Goal: Task Accomplishment & Management: Complete application form

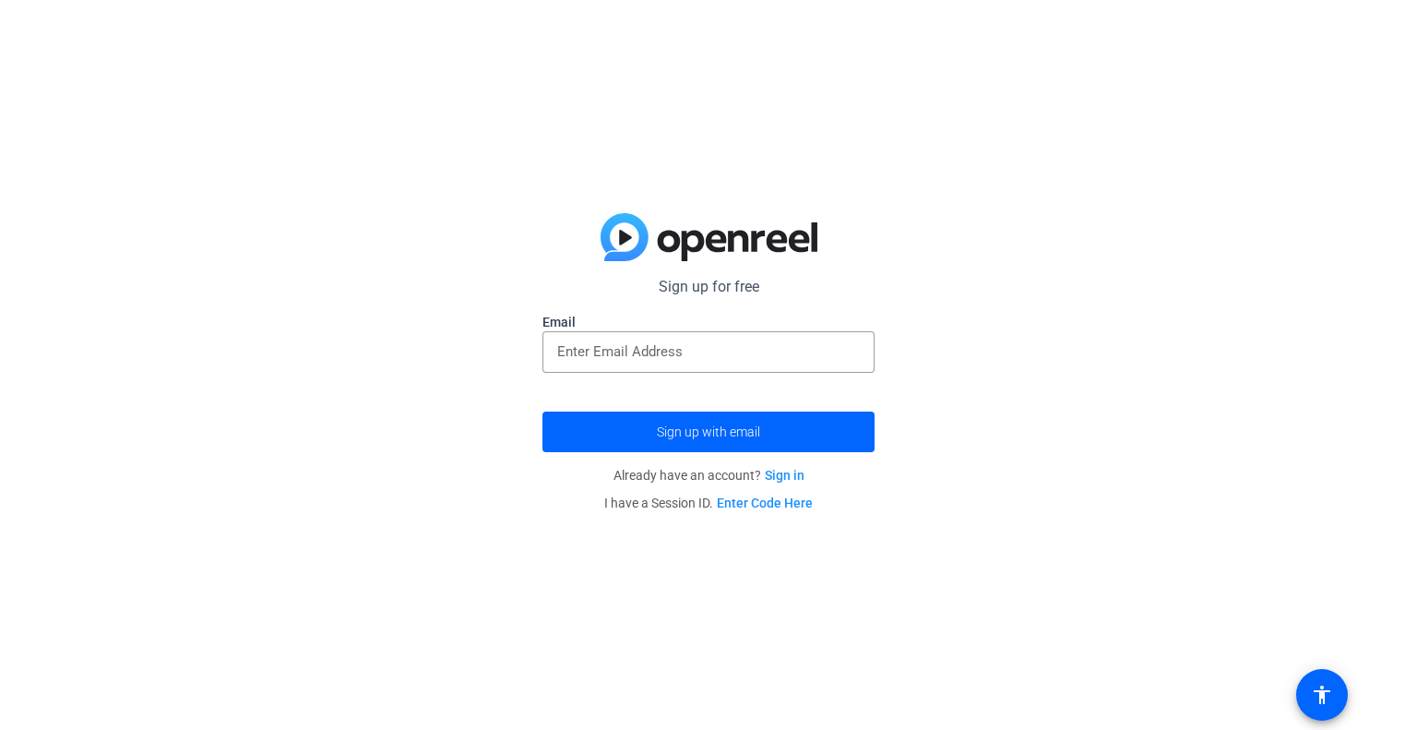
click at [713, 393] on form "Sign up for free Email Sign up with email" at bounding box center [708, 364] width 332 height 176
click at [739, 358] on input "email" at bounding box center [708, 351] width 303 height 22
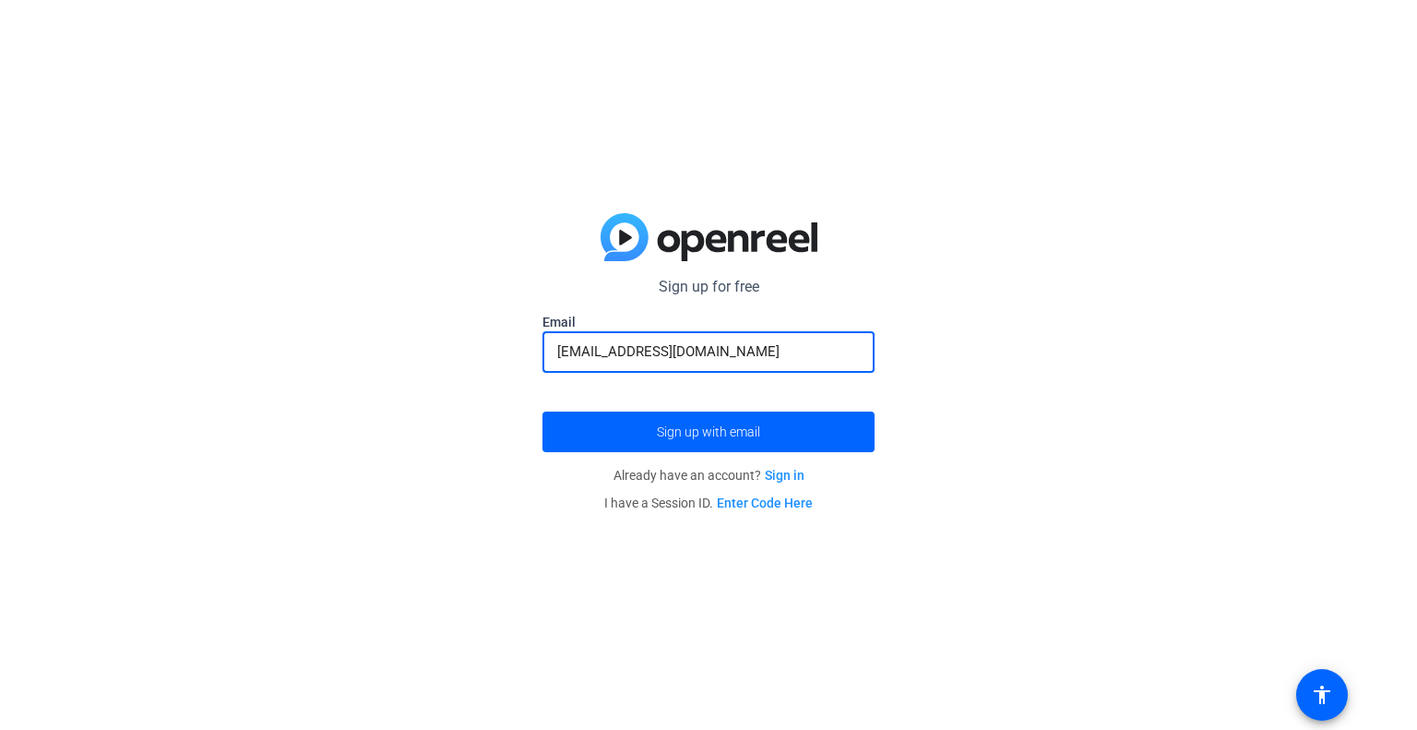
type input "[EMAIL_ADDRESS][DOMAIN_NAME]"
click at [542, 411] on button "Sign up with email" at bounding box center [708, 431] width 332 height 41
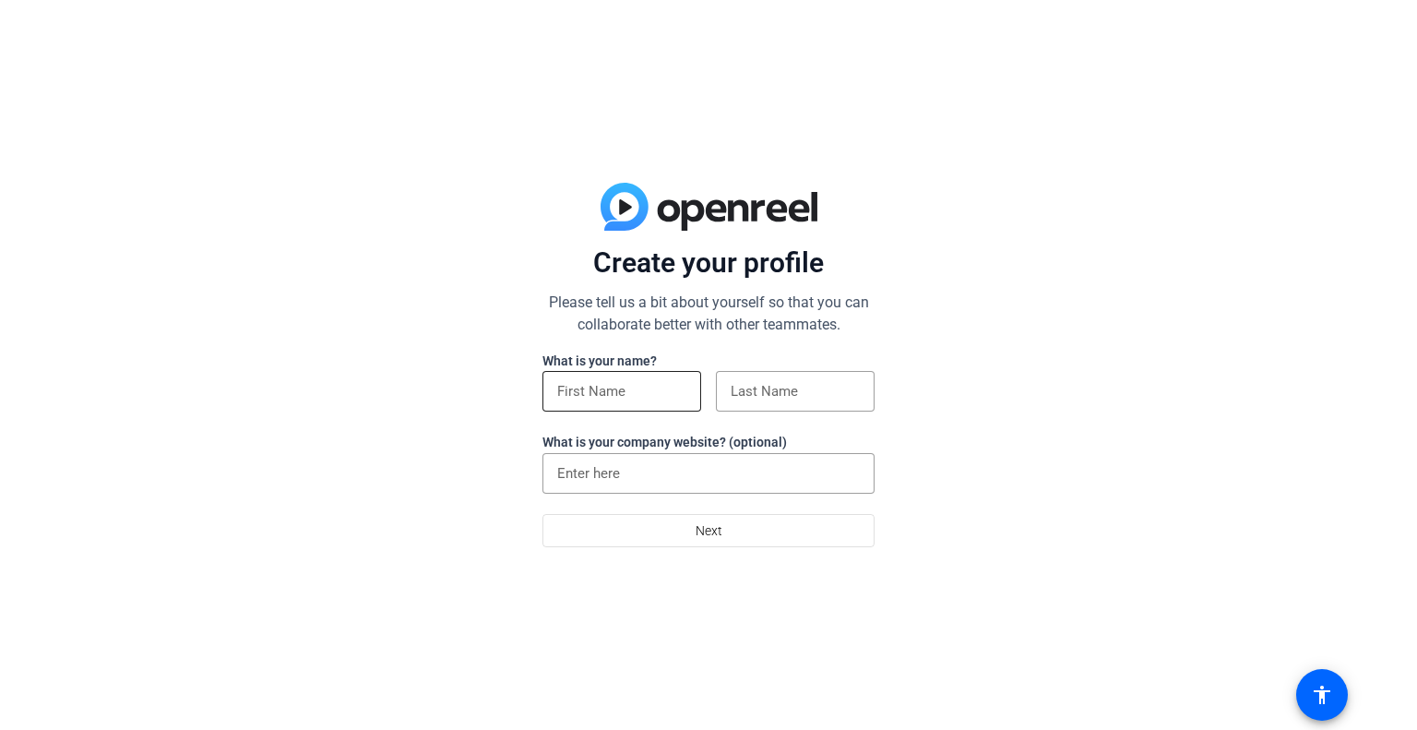
click at [576, 386] on input at bounding box center [621, 391] width 129 height 22
type input "p"
type input "[PERSON_NAME]"
click at [769, 382] on input at bounding box center [794, 391] width 129 height 22
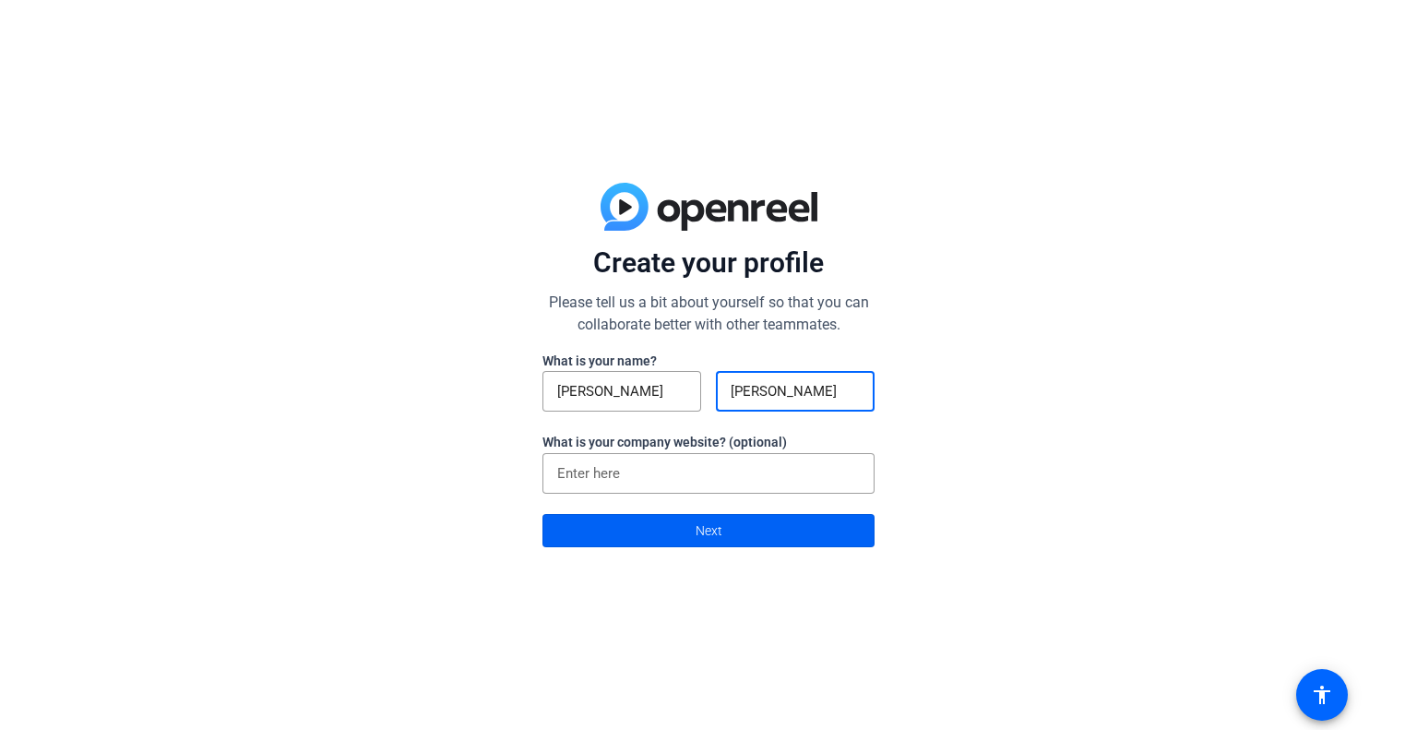
type input "[PERSON_NAME]"
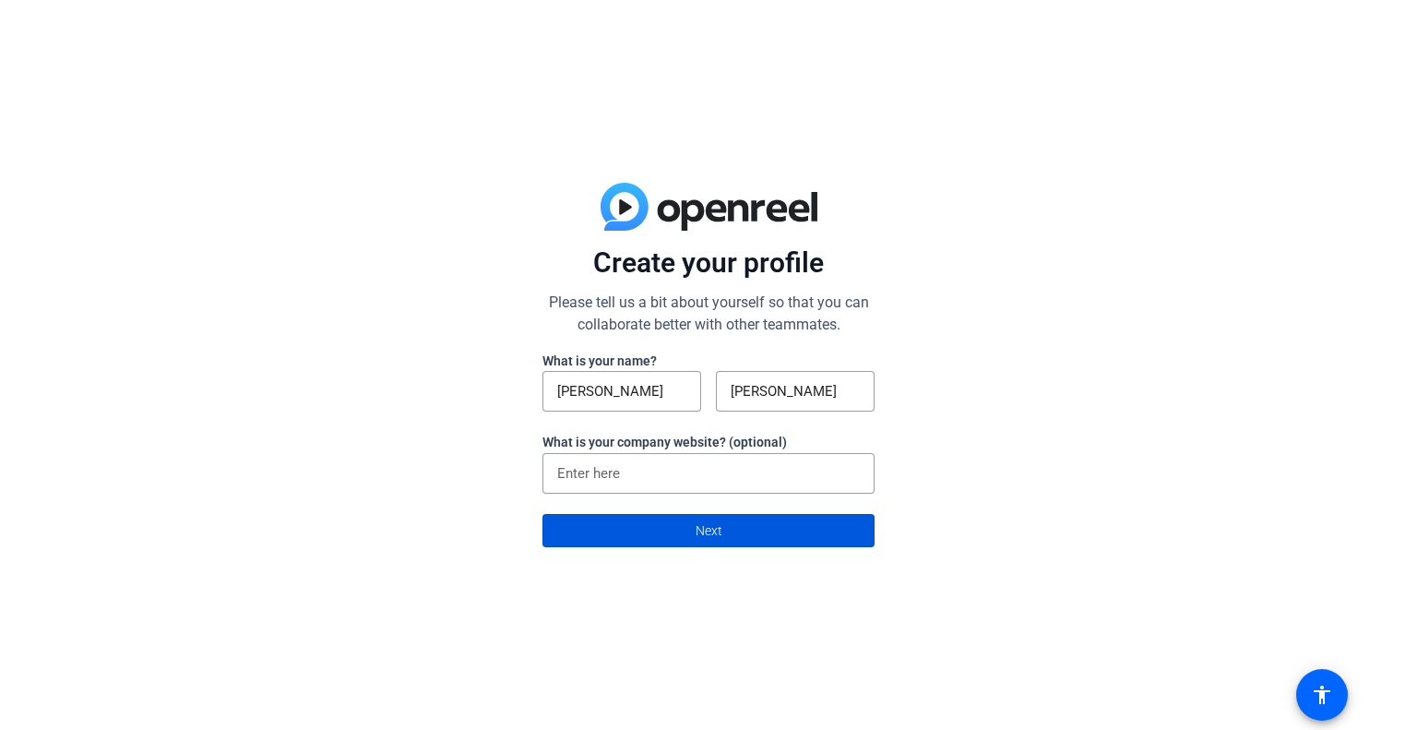
click at [815, 528] on span at bounding box center [708, 530] width 330 height 44
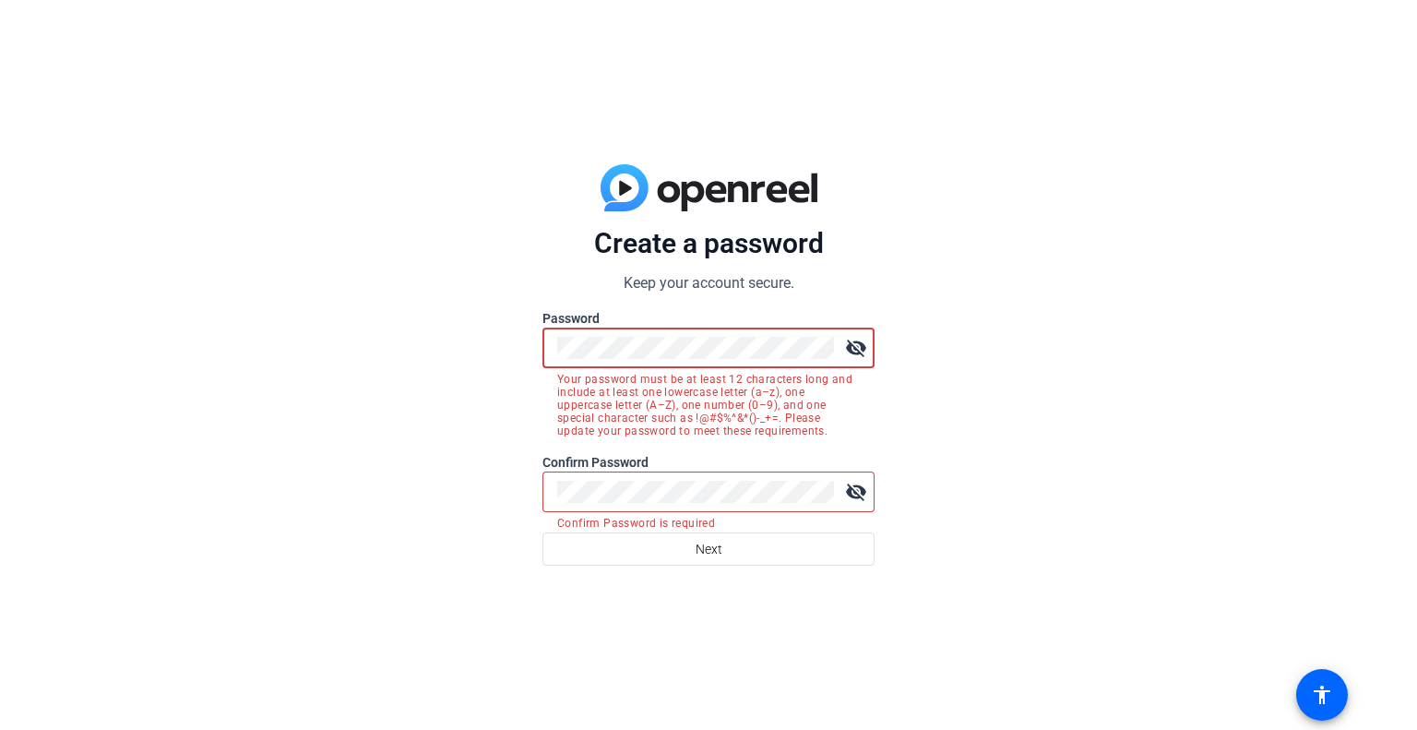
click at [856, 350] on mat-icon "visibility_off" at bounding box center [855, 347] width 37 height 37
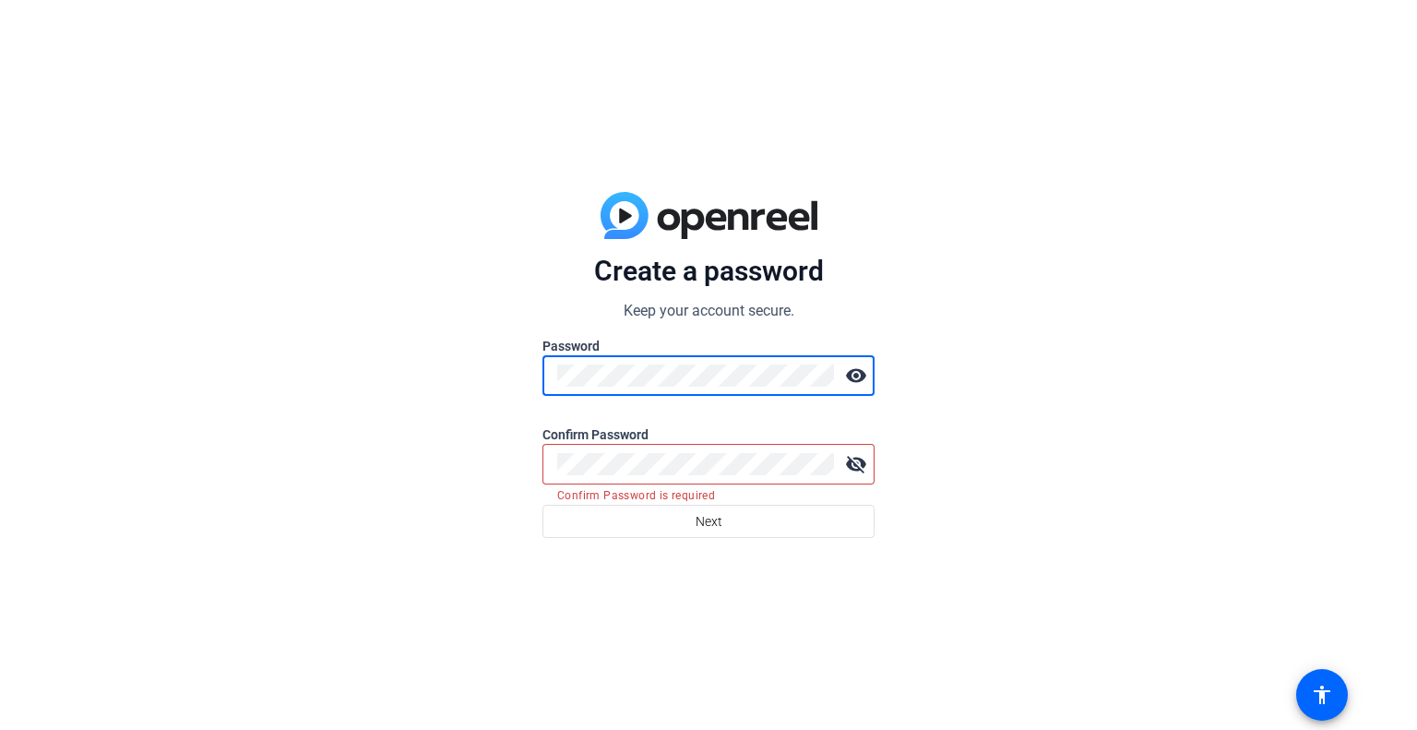
click at [928, 307] on div "Create a password Keep your account secure. Password visibility Confirm Passwor…" at bounding box center [708, 365] width 1417 height 730
click at [461, 391] on div "Create a password Keep your account secure. Password visibility Confirm Passwor…" at bounding box center [708, 365] width 1417 height 730
click at [769, 373] on div "visibility" at bounding box center [708, 375] width 332 height 41
click at [495, 412] on div "Create a password Keep your account secure. Password visibility Confirm Passwor…" at bounding box center [708, 365] width 1417 height 730
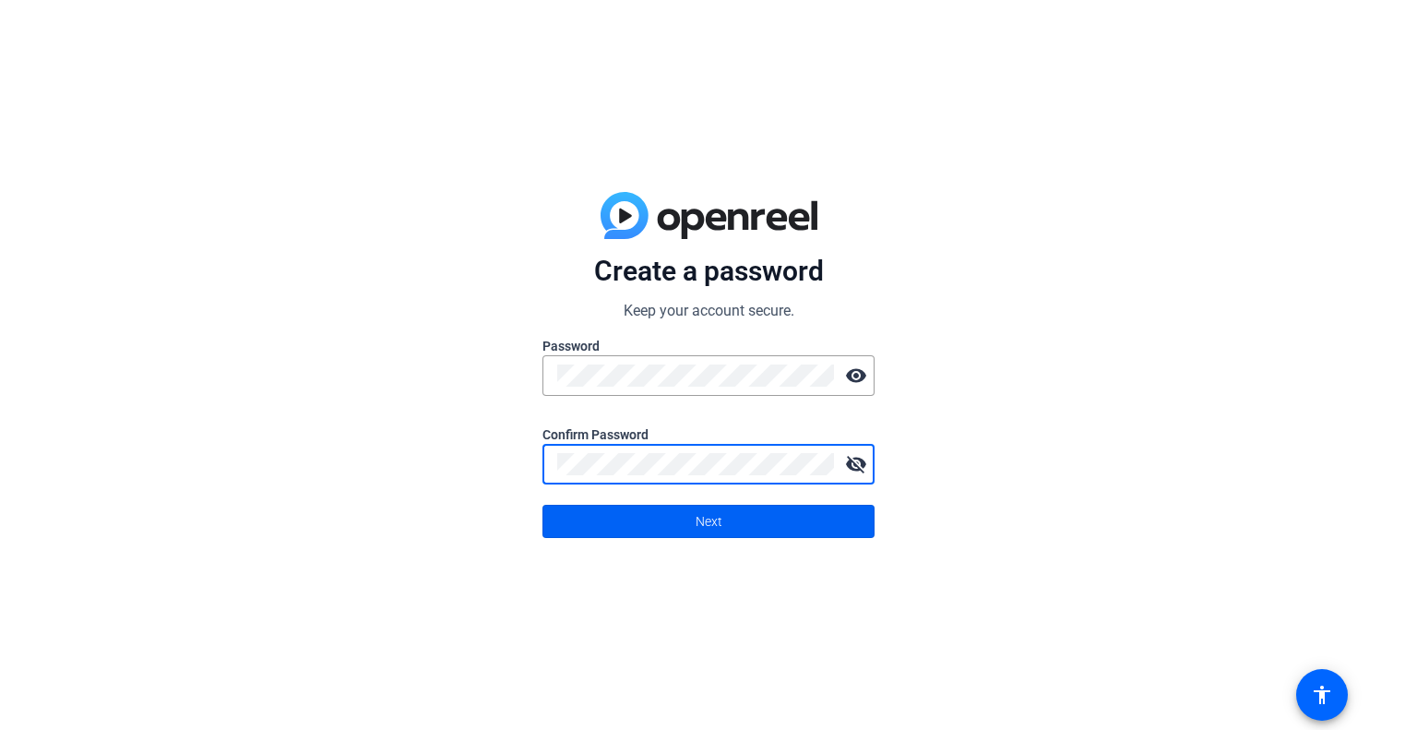
click at [842, 517] on span at bounding box center [708, 521] width 330 height 44
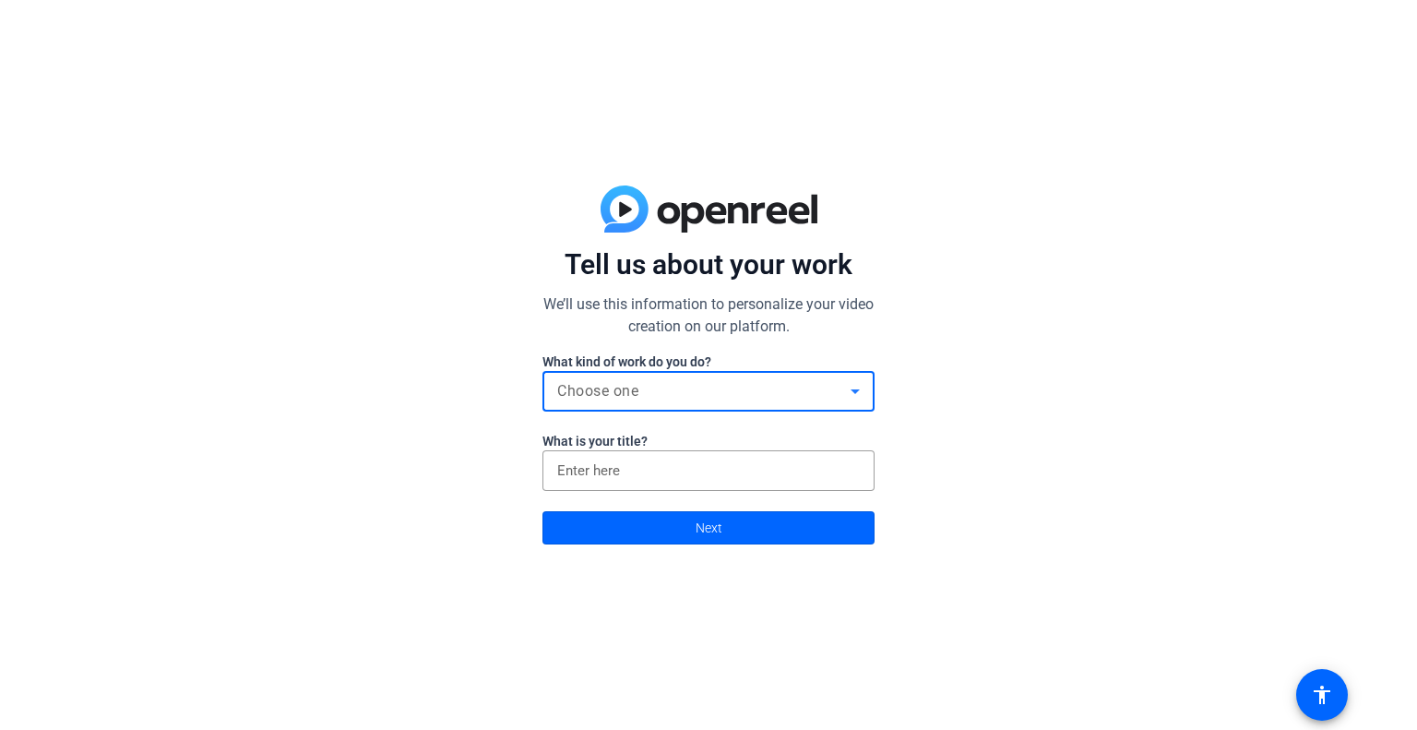
click at [775, 386] on div "Choose one" at bounding box center [703, 391] width 293 height 22
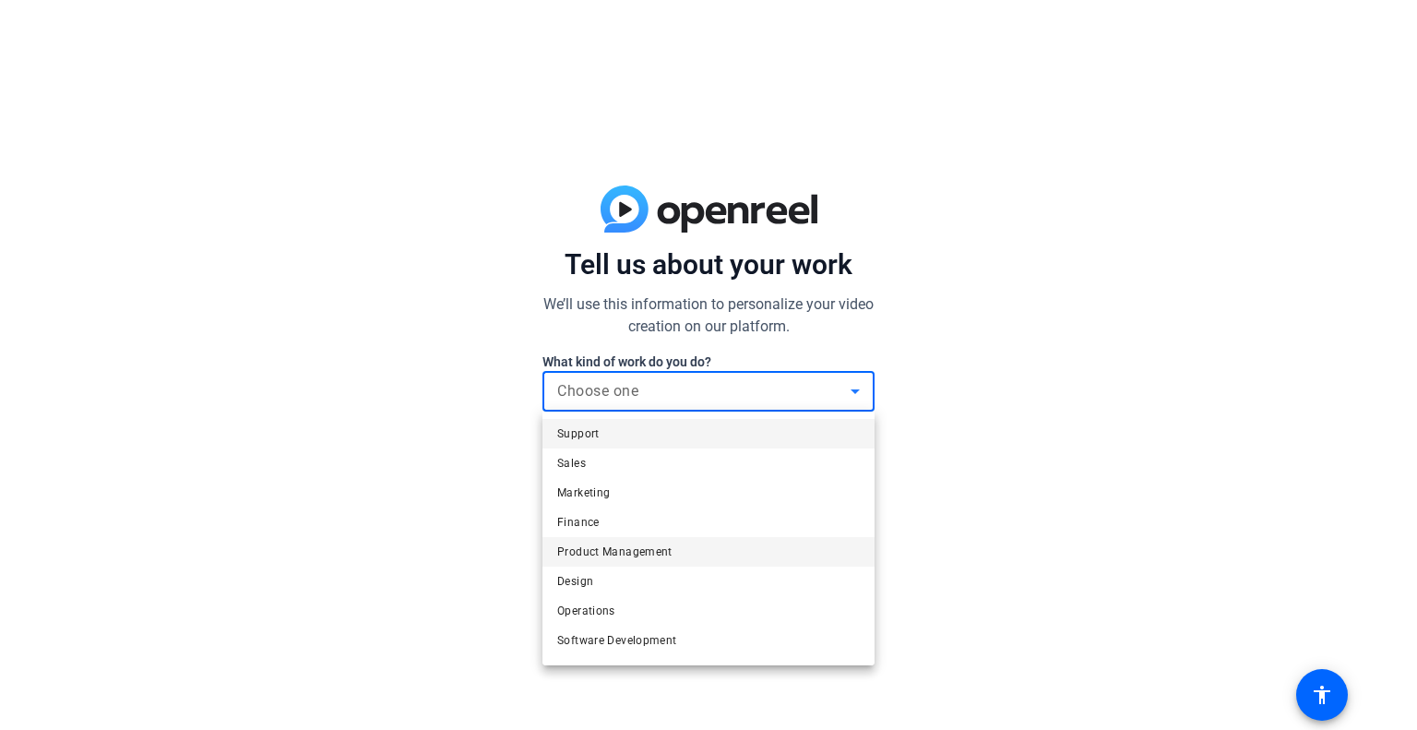
scroll to position [55, 0]
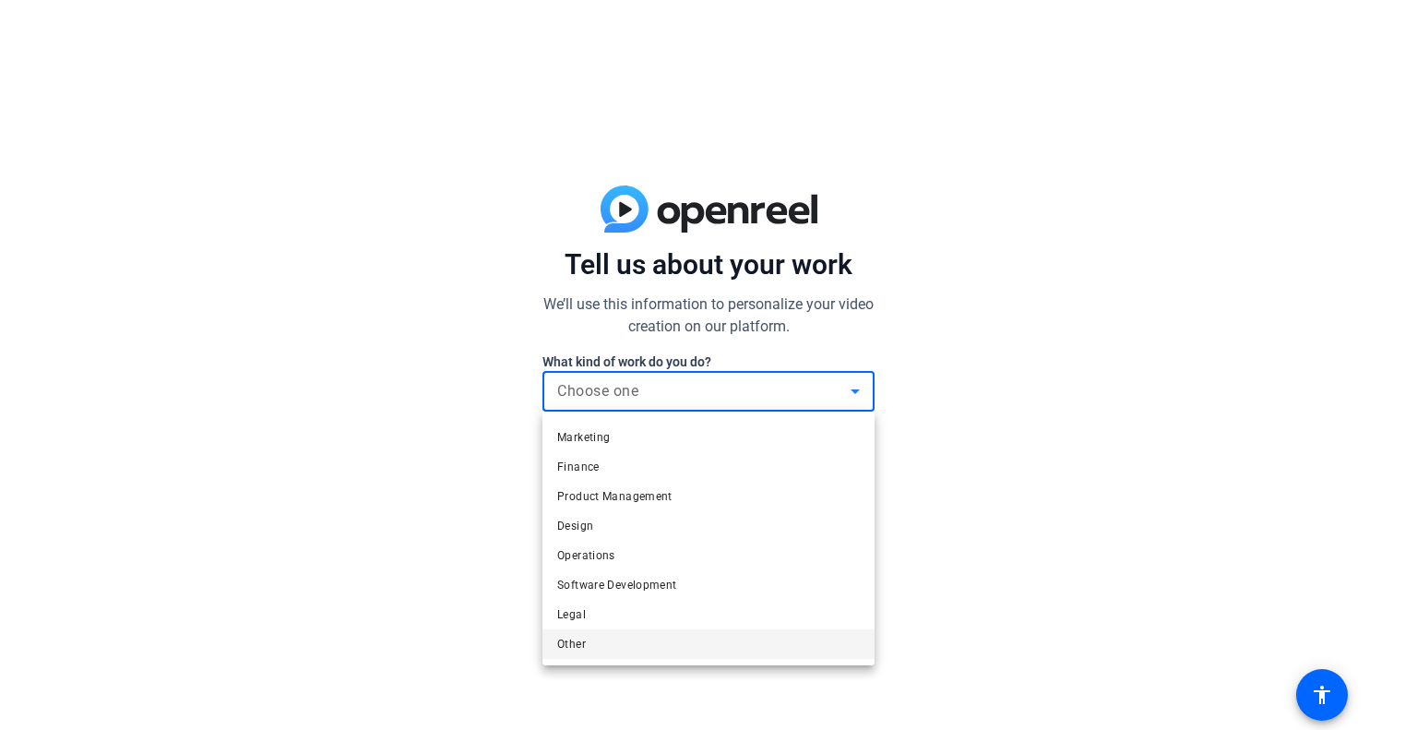
click at [615, 653] on mat-option "Other" at bounding box center [708, 644] width 332 height 30
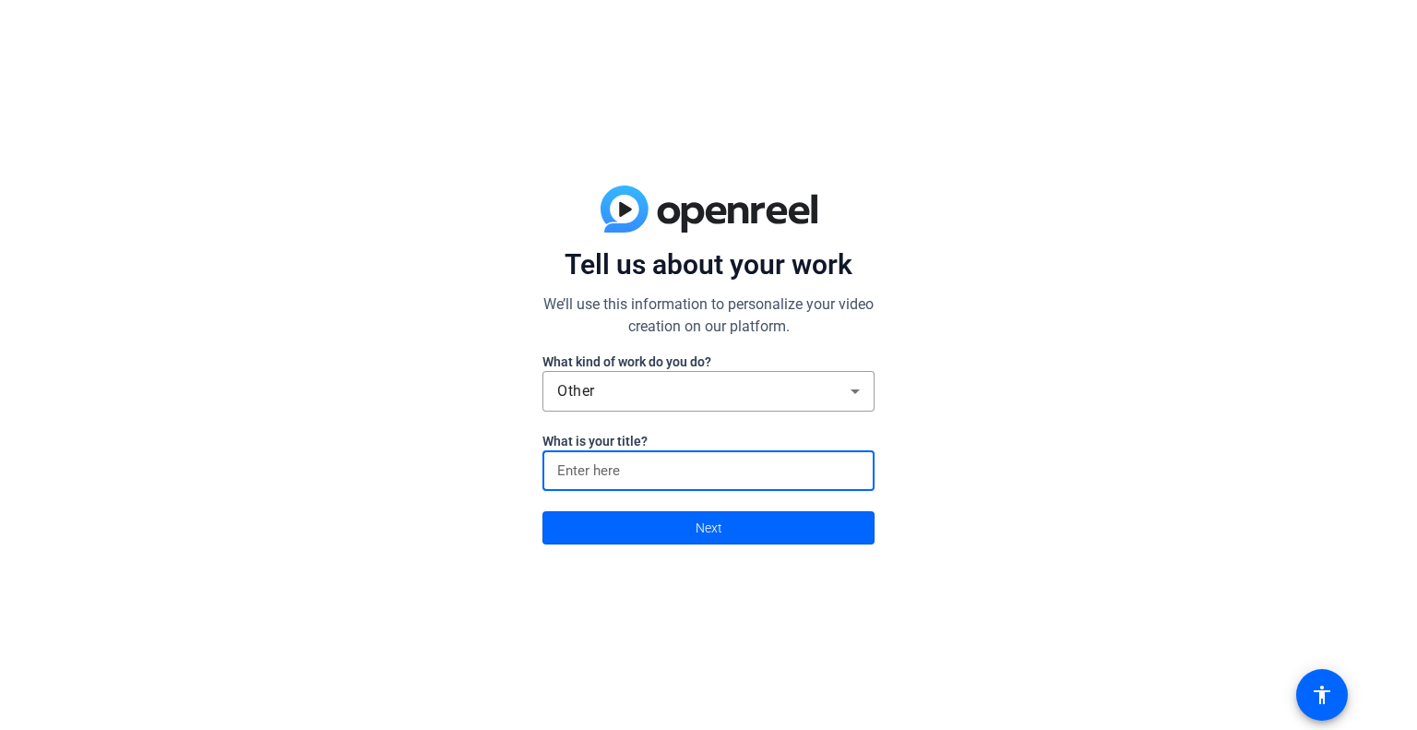
click at [693, 464] on input at bounding box center [708, 470] width 303 height 22
type input "A worker"
click at [662, 531] on span at bounding box center [708, 527] width 330 height 44
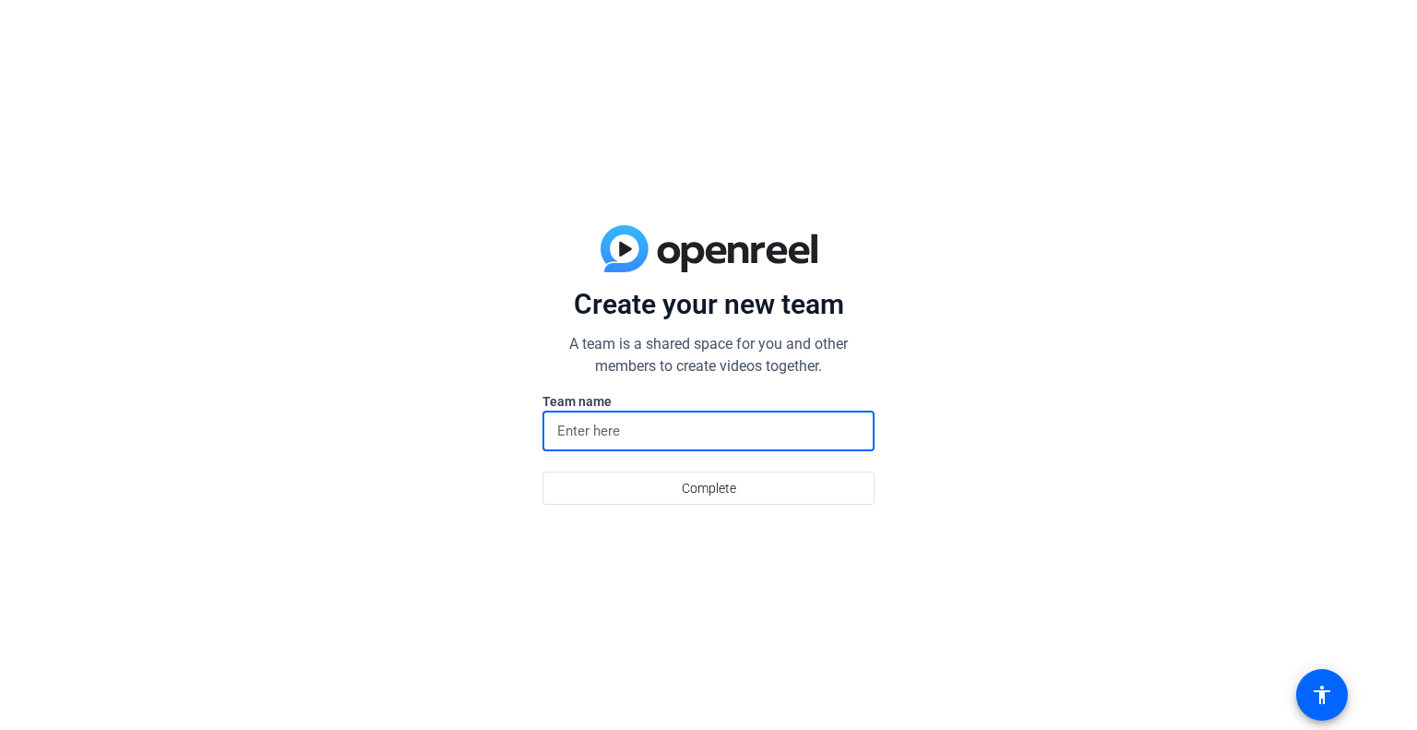
click at [659, 431] on input at bounding box center [708, 431] width 303 height 22
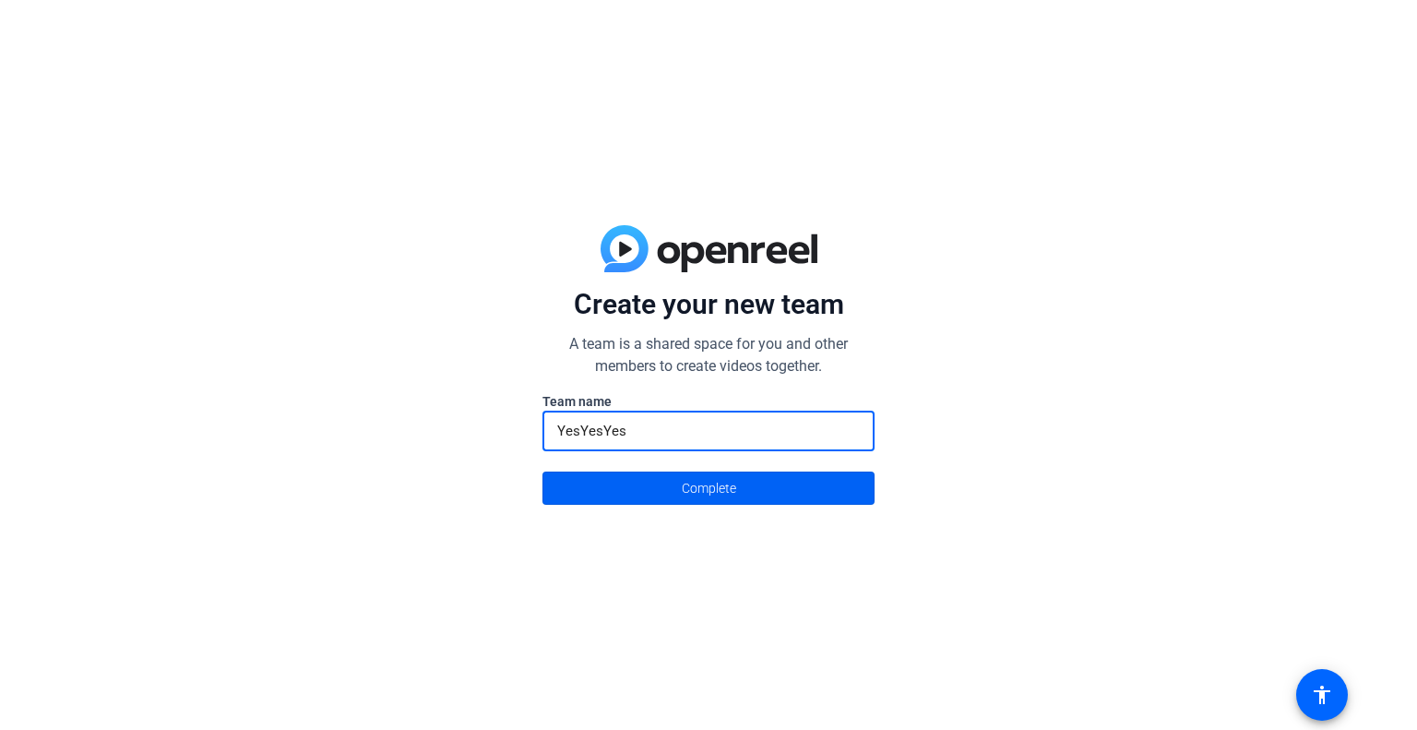
type input "YesYesYes"
click at [685, 490] on span "Complete" at bounding box center [709, 487] width 54 height 35
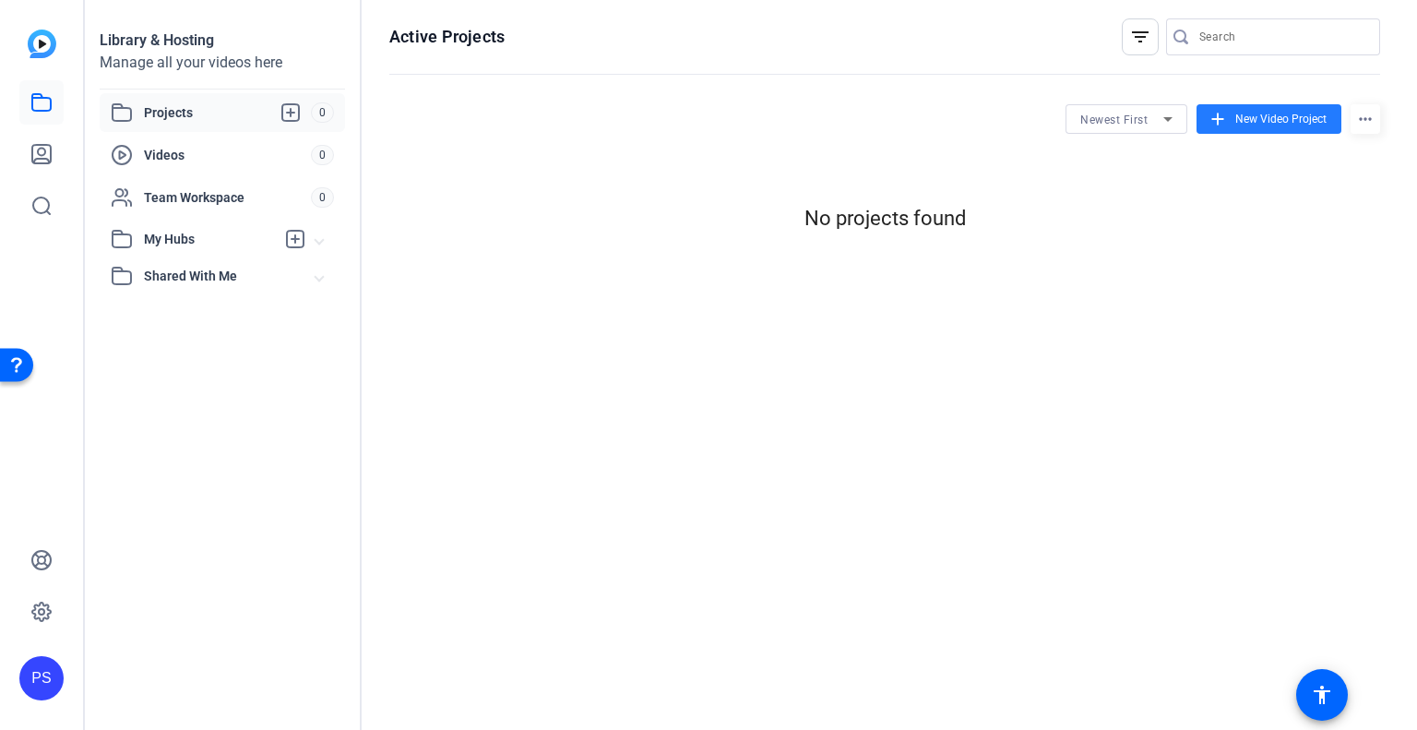
click at [1263, 111] on span "New Video Project" at bounding box center [1280, 119] width 91 height 17
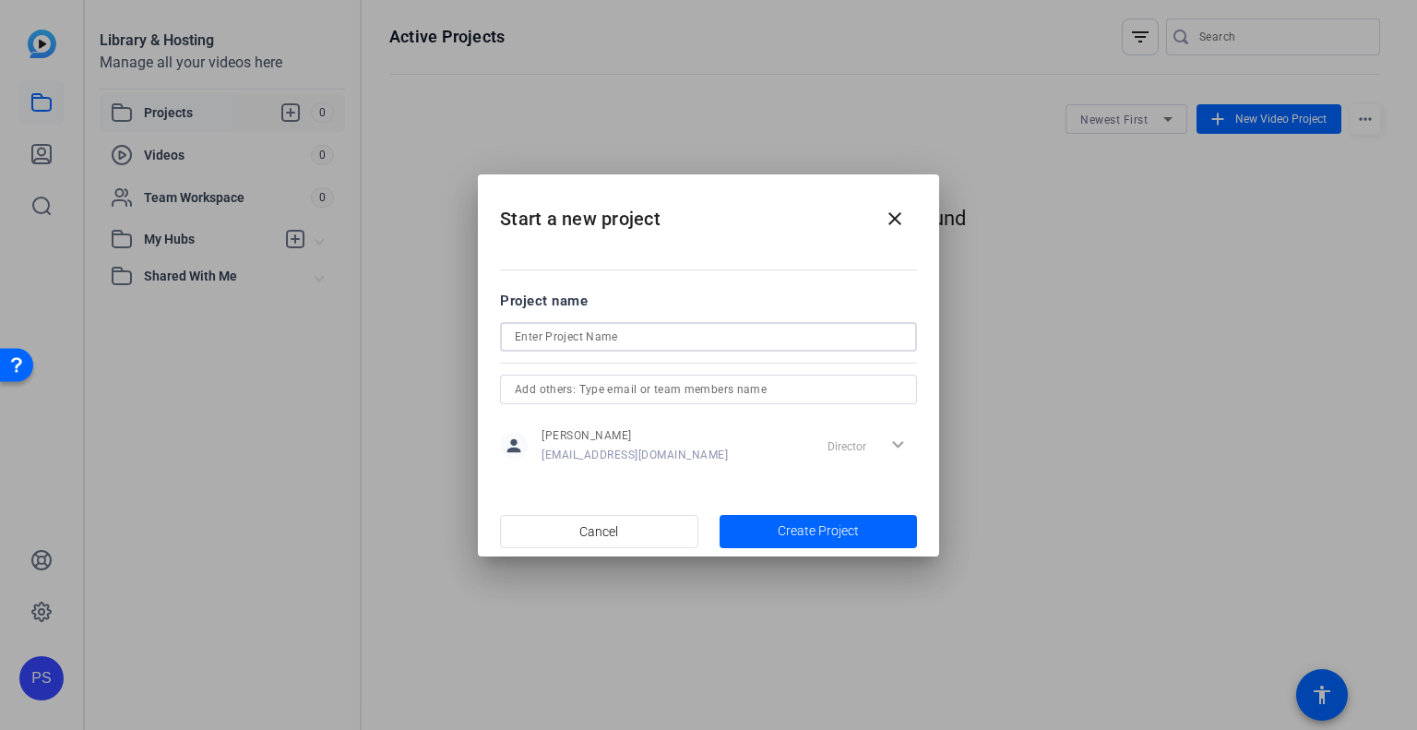
click at [602, 335] on input at bounding box center [708, 337] width 387 height 22
type input "try out"
click at [655, 393] on input "text" at bounding box center [708, 389] width 387 height 22
click at [810, 529] on span "Create Project" at bounding box center [818, 530] width 81 height 19
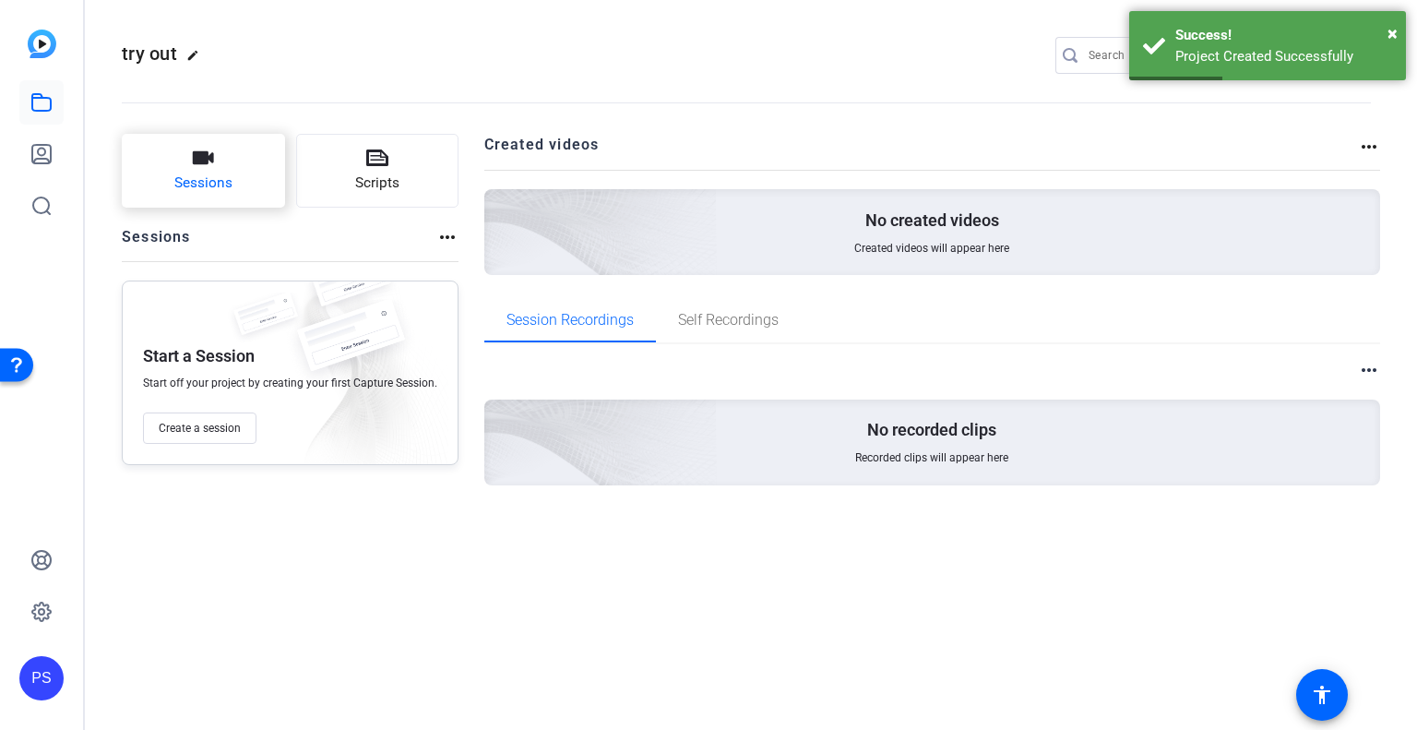
click at [174, 180] on span "Sessions" at bounding box center [203, 182] width 58 height 21
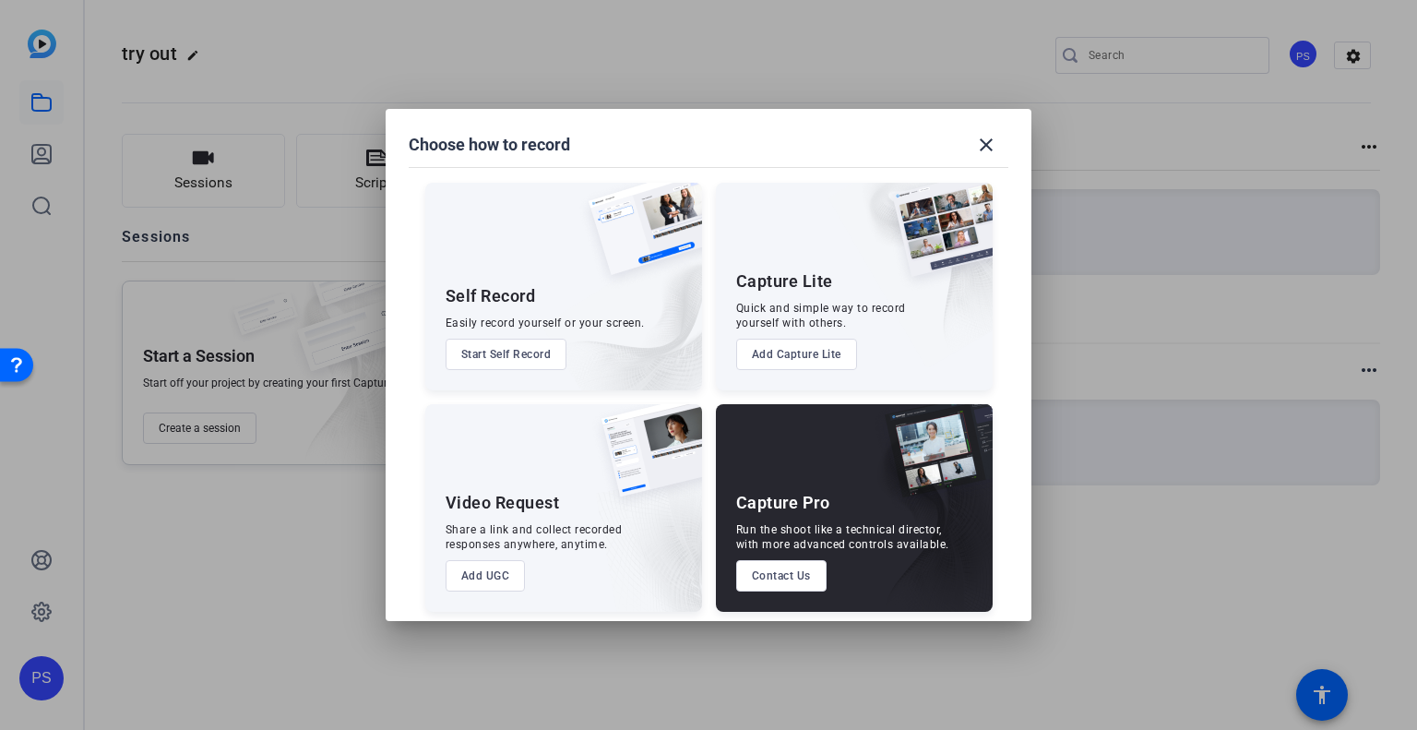
scroll to position [9, 0]
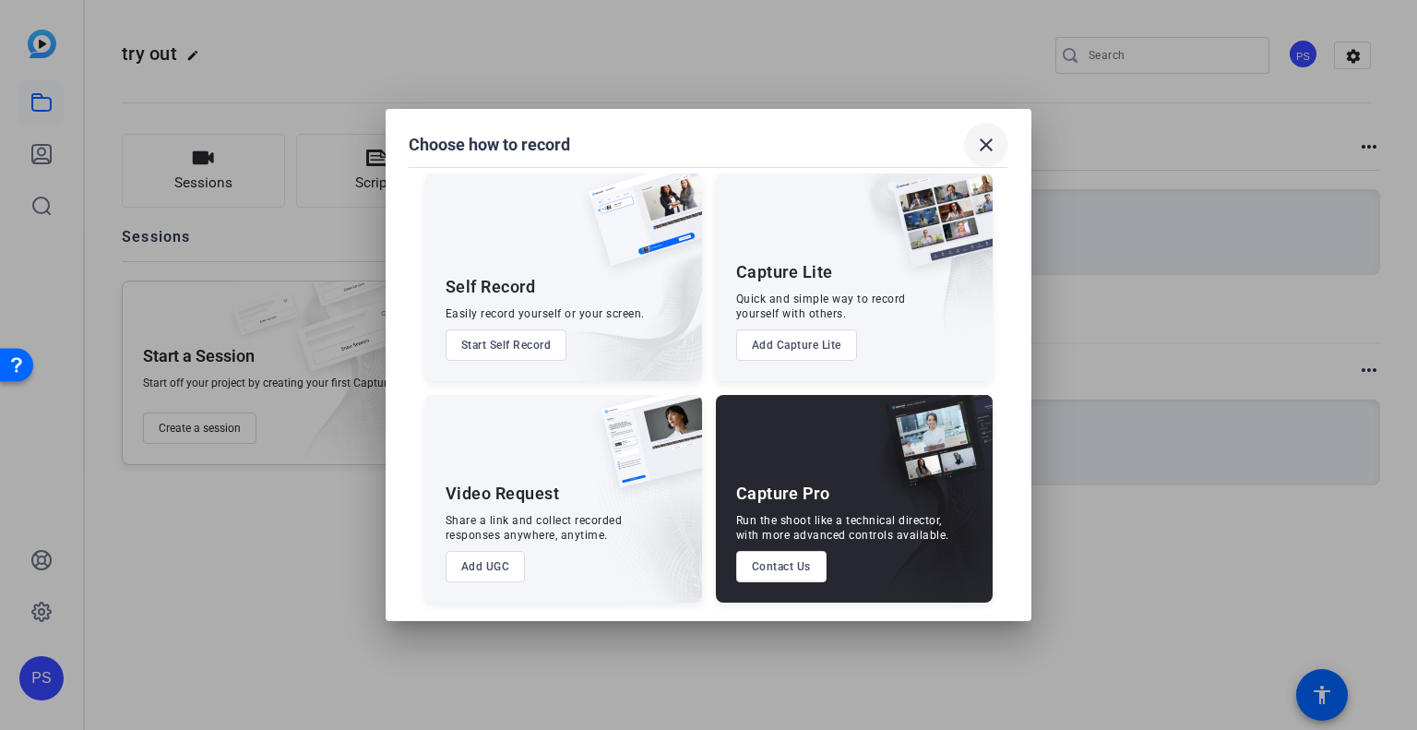
click at [990, 147] on mat-icon "close" at bounding box center [986, 145] width 22 height 22
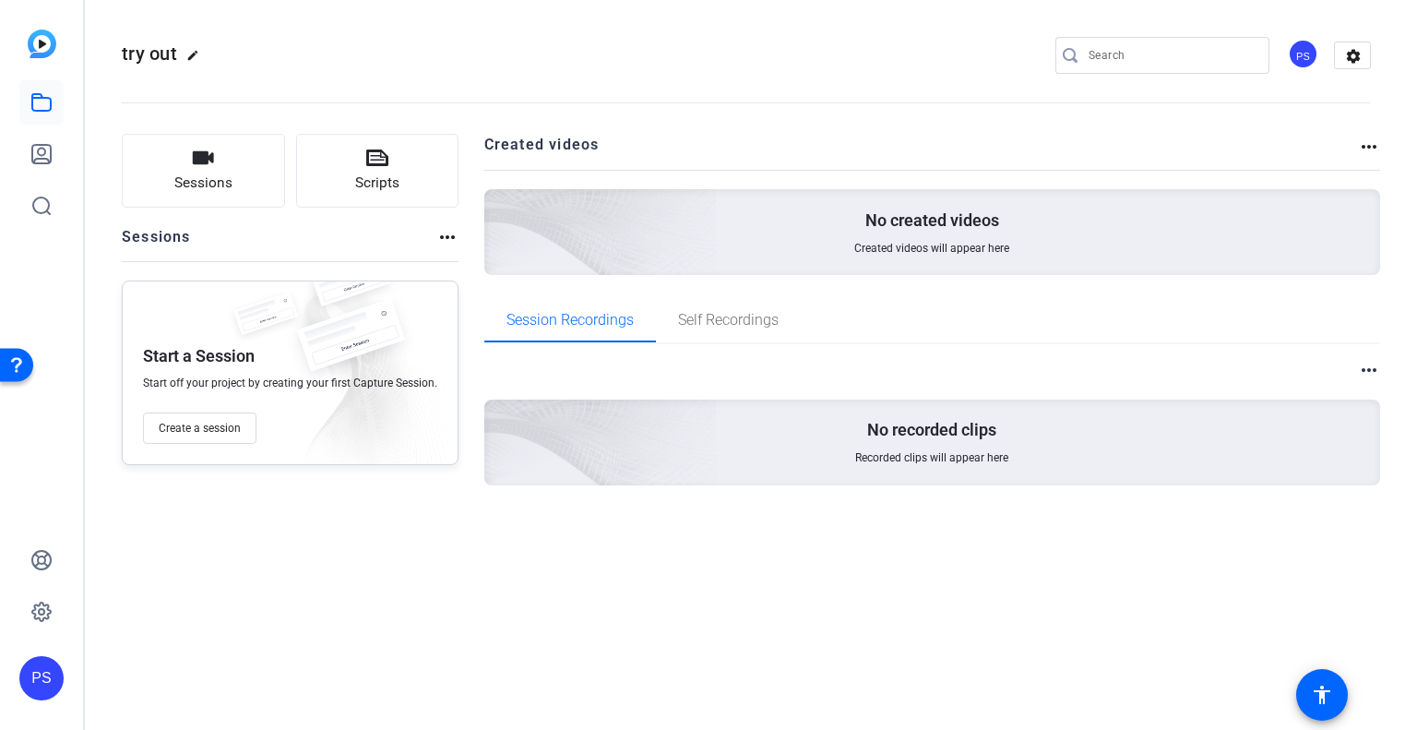
click at [902, 241] on span "Created videos will appear here" at bounding box center [931, 248] width 155 height 15
click at [42, 551] on icon at bounding box center [41, 560] width 18 height 18
